Goal: Communication & Community: Answer question/provide support

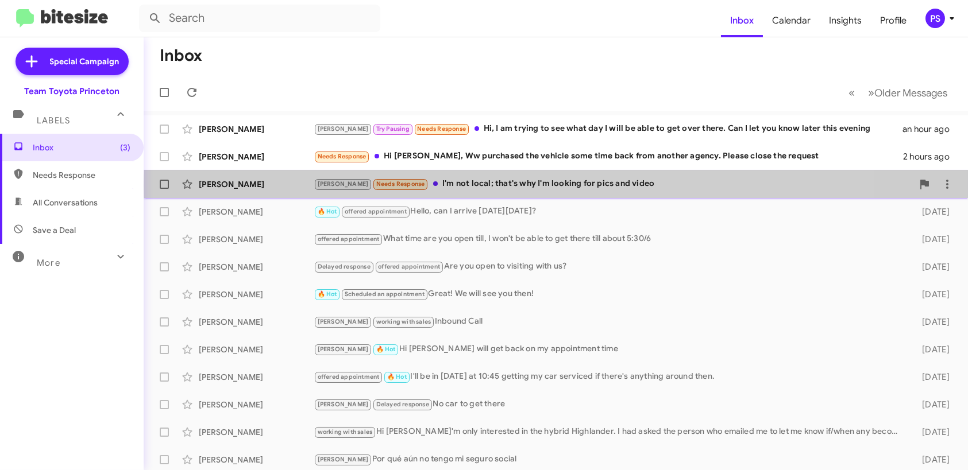
click at [582, 185] on div "[PERSON_NAME] Needs Response I'm not local; that's why I'm looking for pics and…" at bounding box center [613, 183] width 599 height 13
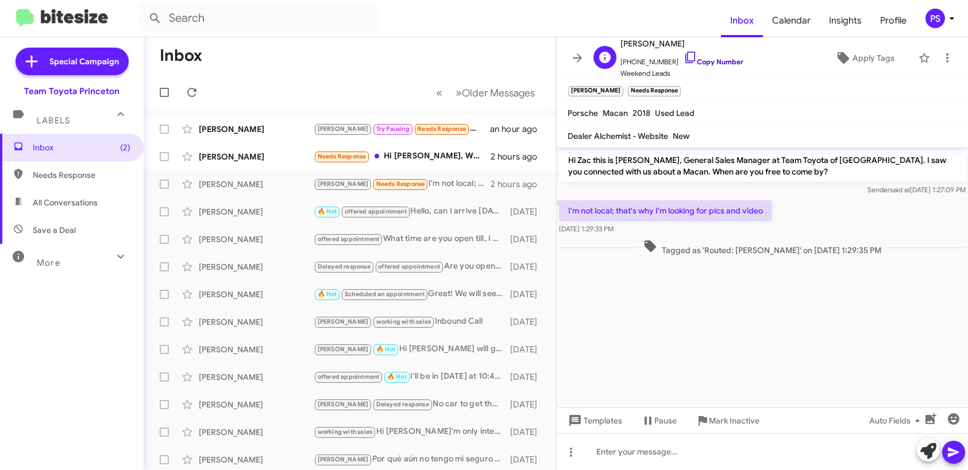
click at [683, 56] on icon at bounding box center [690, 58] width 14 height 14
click at [860, 52] on span "Apply Tags" at bounding box center [873, 58] width 42 height 21
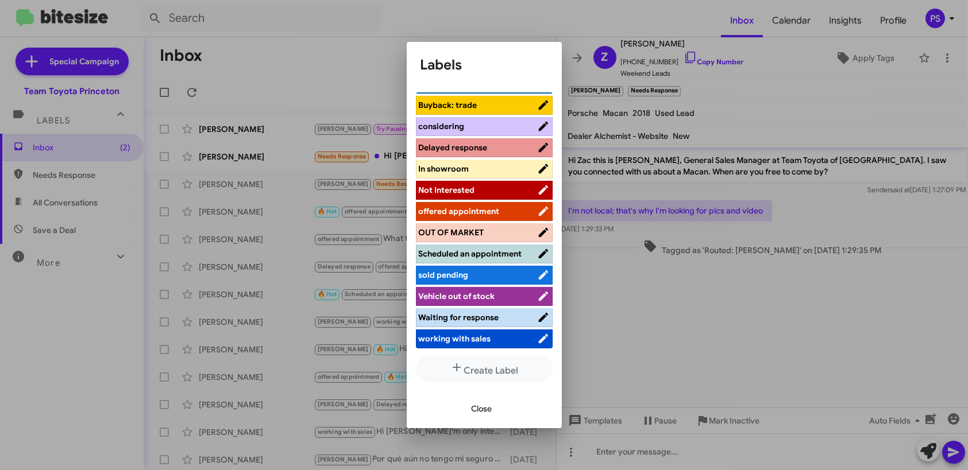
click at [505, 339] on span "working with sales" at bounding box center [478, 338] width 118 height 11
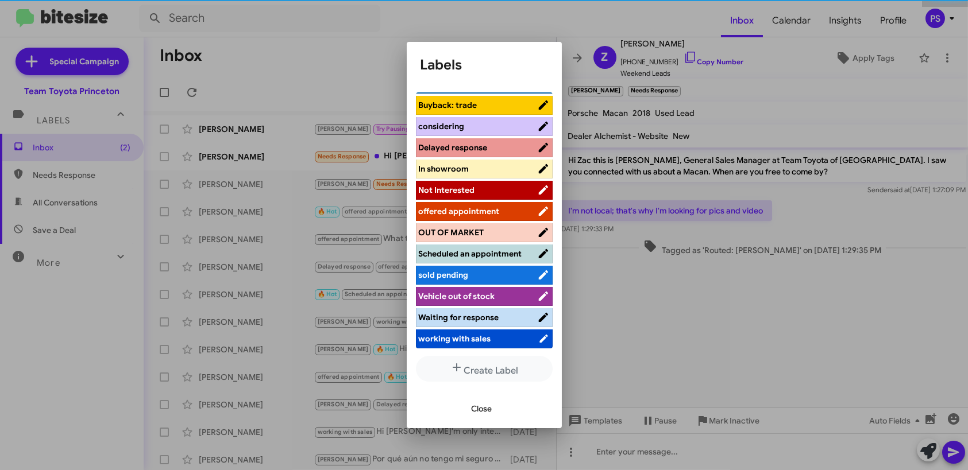
scroll to position [131, 0]
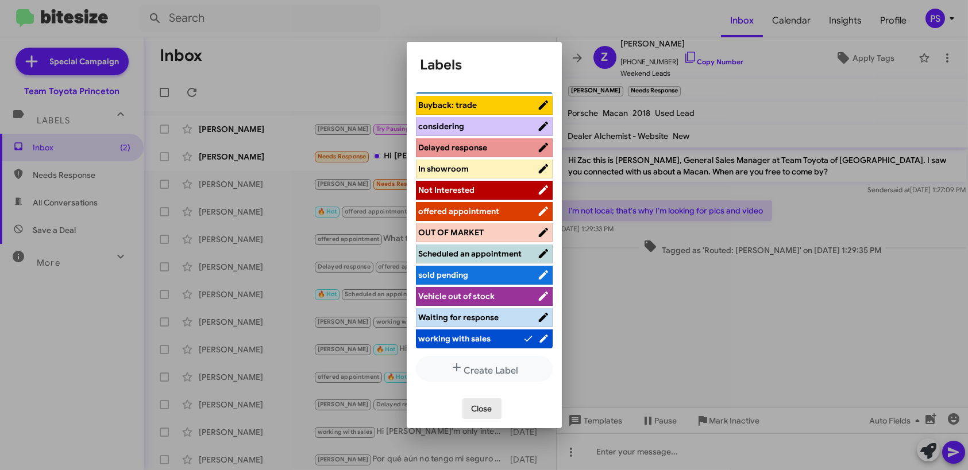
click at [500, 417] on button "Close" at bounding box center [481, 409] width 39 height 21
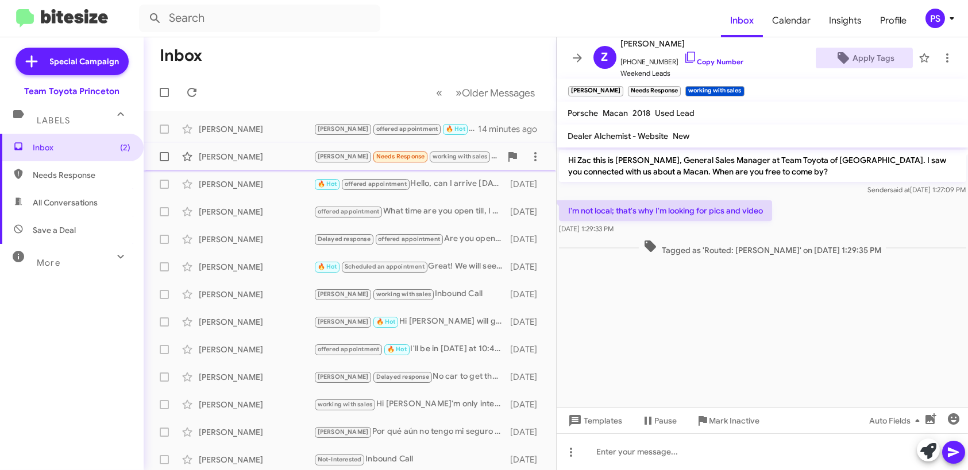
click at [250, 153] on div "[PERSON_NAME]" at bounding box center [256, 156] width 115 height 11
click at [940, 57] on icon at bounding box center [947, 58] width 14 height 14
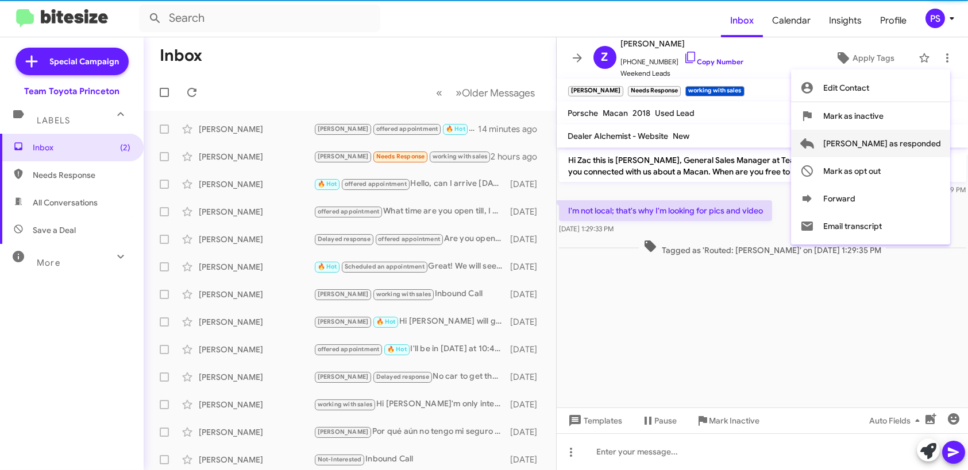
drag, startPoint x: 918, startPoint y: 142, endPoint x: 910, endPoint y: 144, distance: 8.1
click at [917, 142] on span "[PERSON_NAME] as responded" at bounding box center [882, 144] width 118 height 28
